Goal: Transaction & Acquisition: Purchase product/service

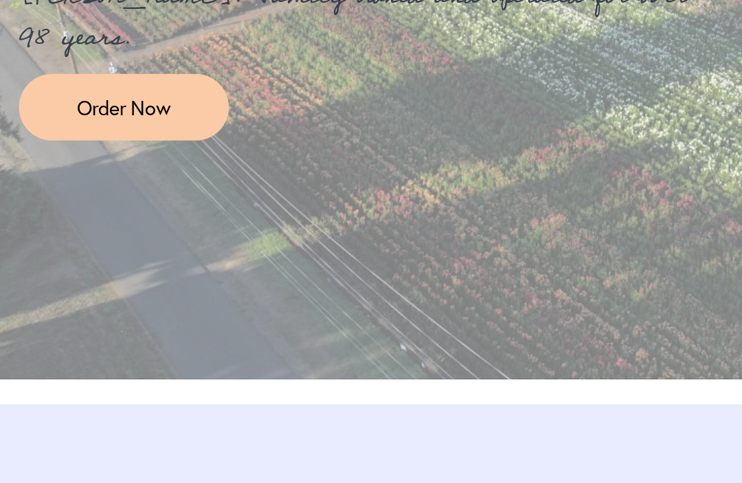
scroll to position [1701, 0]
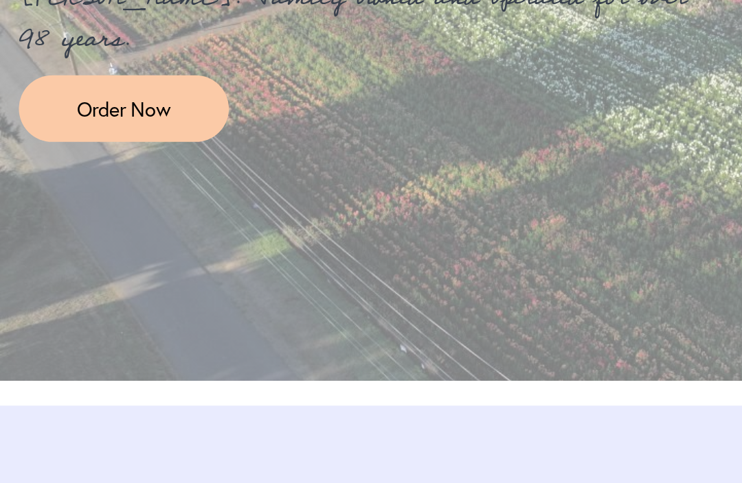
click at [54, 214] on span "Order Now" at bounding box center [68, 222] width 52 height 16
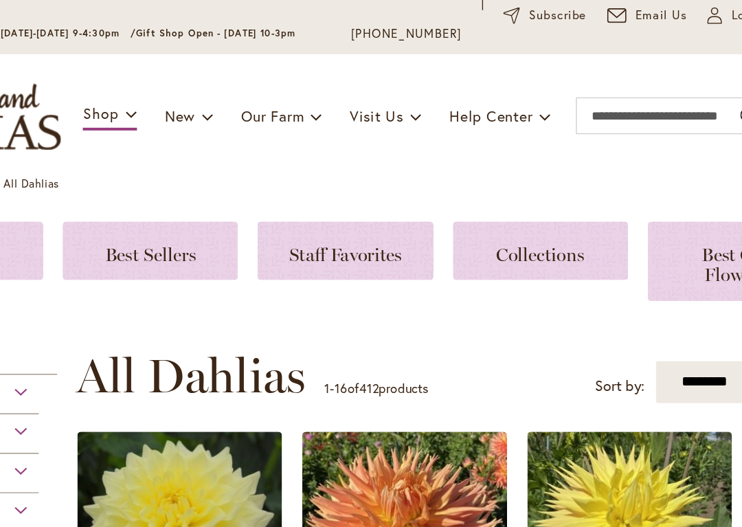
click at [191, 270] on span "Best Sellers" at bounding box center [225, 278] width 68 height 16
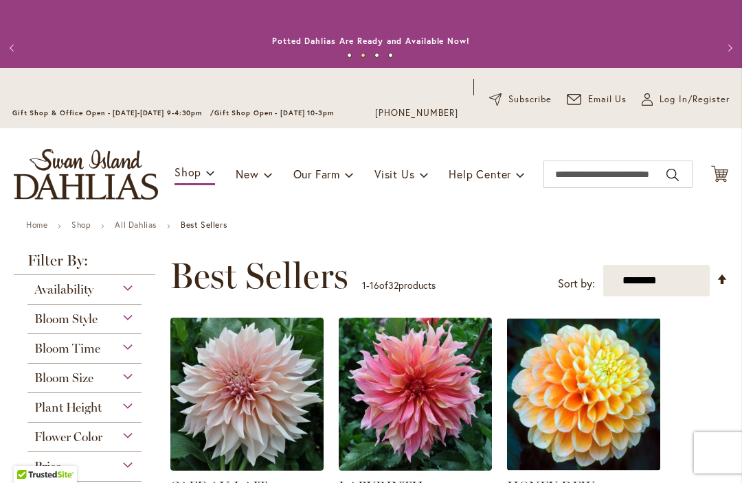
click at [24, 41] on button "Previous" at bounding box center [13, 47] width 27 height 27
click at [12, 49] on button "Previous" at bounding box center [13, 47] width 27 height 27
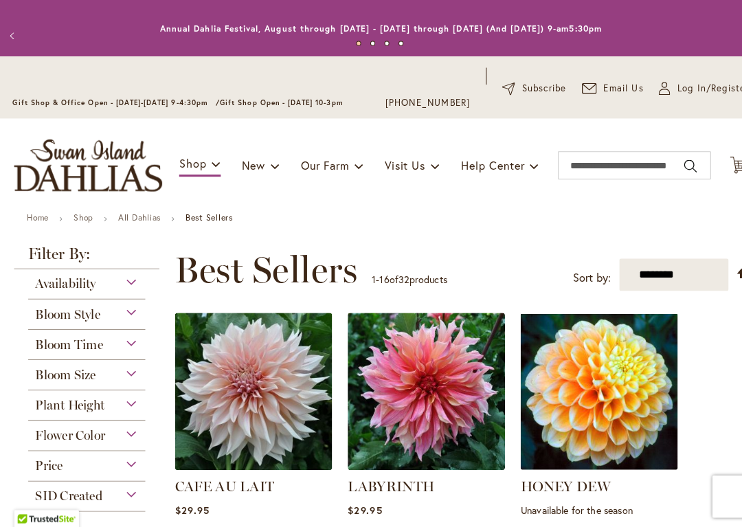
click at [11, 34] on button "Previous" at bounding box center [13, 47] width 27 height 27
click at [19, 34] on button "Previous" at bounding box center [13, 47] width 27 height 27
click at [18, 34] on button "Previous" at bounding box center [13, 47] width 27 height 27
click at [23, 35] on button "Previous" at bounding box center [13, 47] width 27 height 27
click at [21, 34] on button "Previous" at bounding box center [13, 47] width 27 height 27
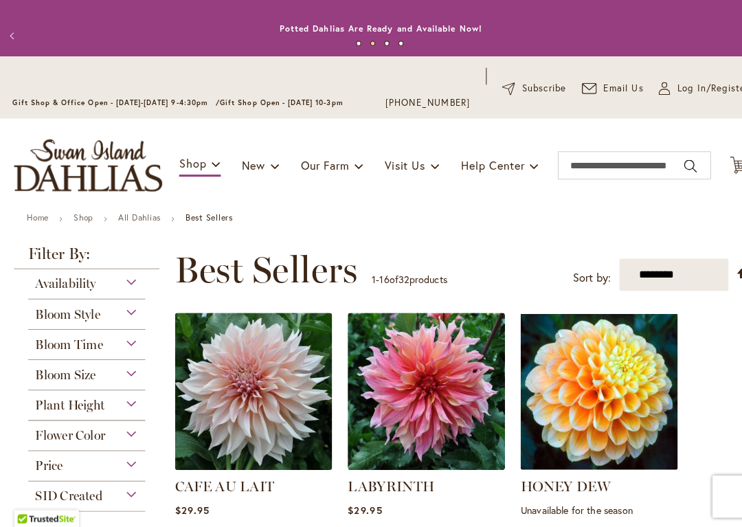
click at [11, 34] on button "Previous" at bounding box center [13, 47] width 27 height 27
